Goal: Navigation & Orientation: Find specific page/section

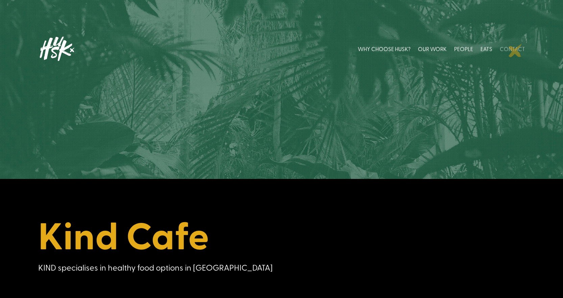
click at [516, 50] on link "CONTACT" at bounding box center [512, 49] width 25 height 30
click at [491, 50] on link "EATS" at bounding box center [487, 49] width 12 height 30
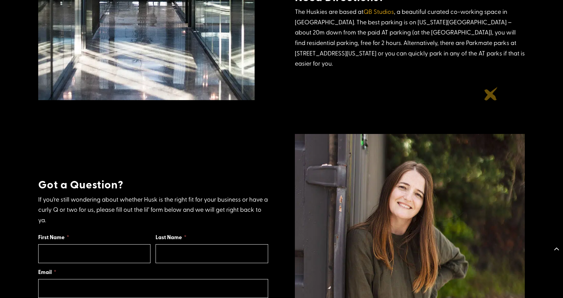
scroll to position [440, 0]
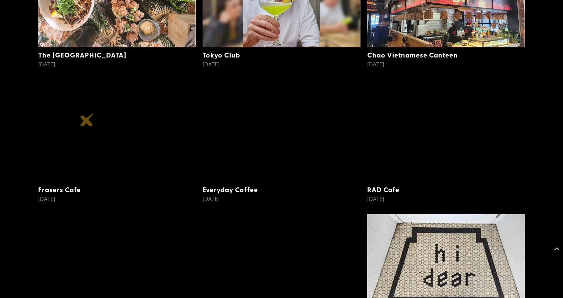
scroll to position [1793, 0]
